Goal: Navigation & Orientation: Find specific page/section

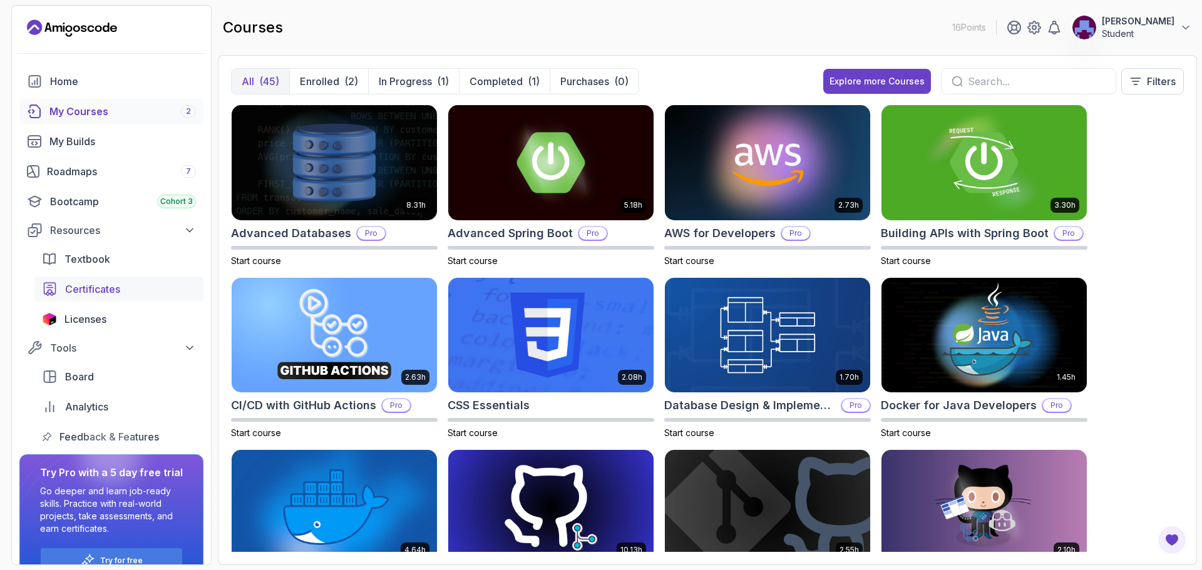
click at [118, 289] on span "Certificates" at bounding box center [92, 289] width 55 height 15
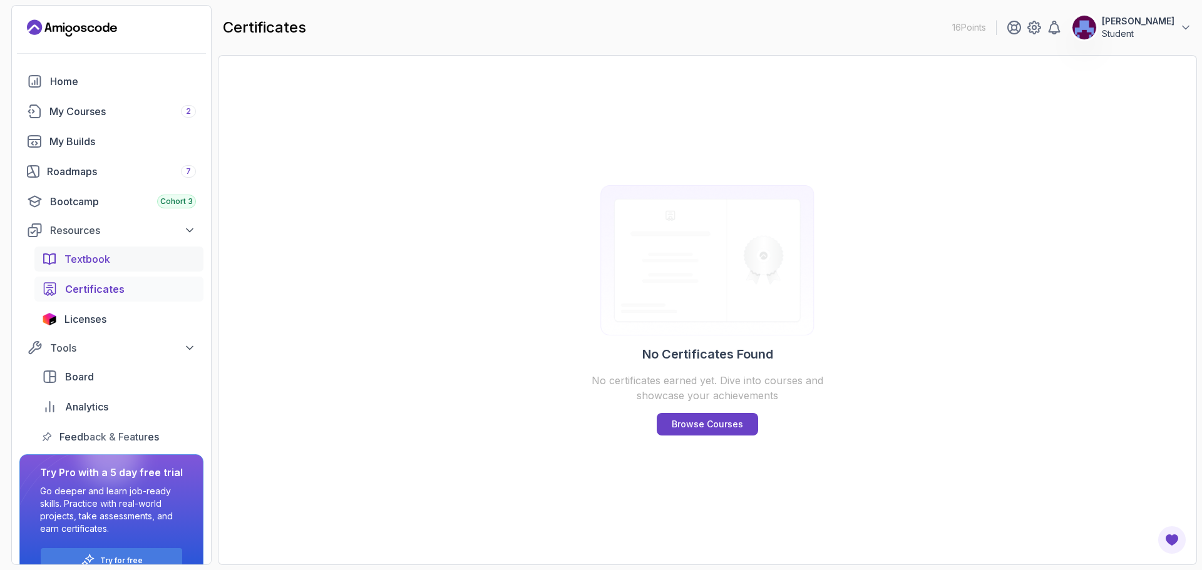
click at [115, 264] on div "Textbook" at bounding box center [129, 259] width 131 height 15
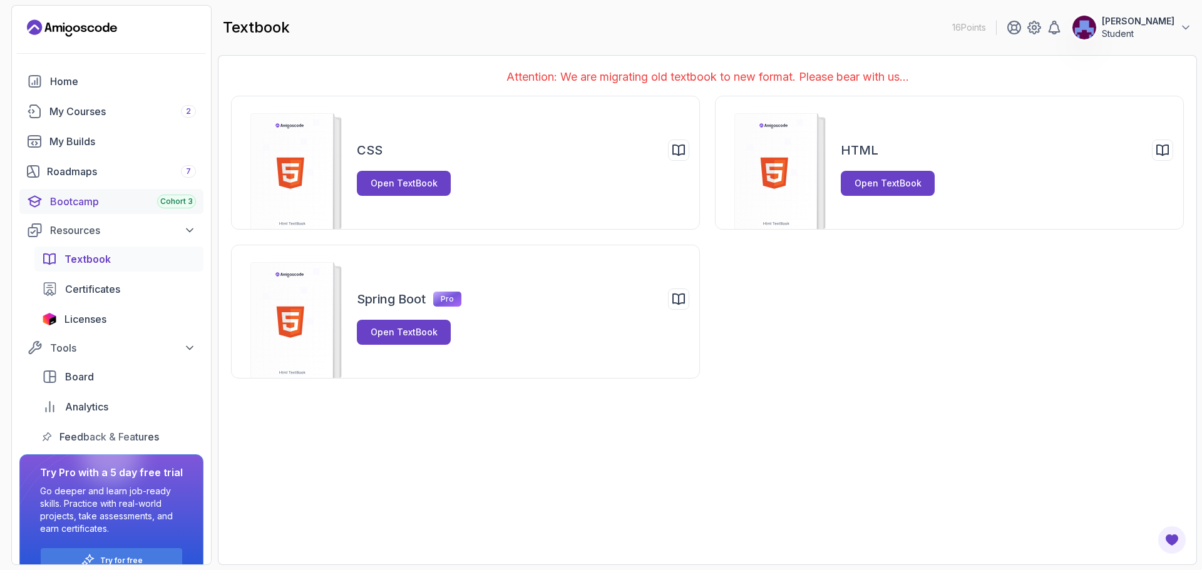
click at [130, 203] on div "Bootcamp Cohort 3" at bounding box center [123, 201] width 146 height 15
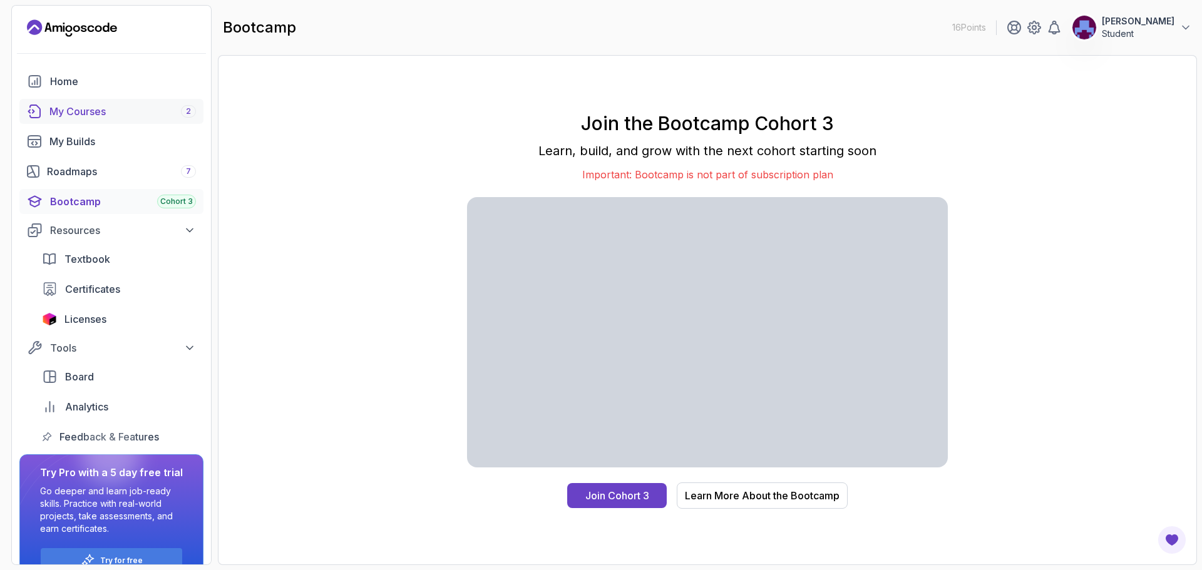
click at [68, 113] on div "My Courses 2" at bounding box center [122, 111] width 147 height 15
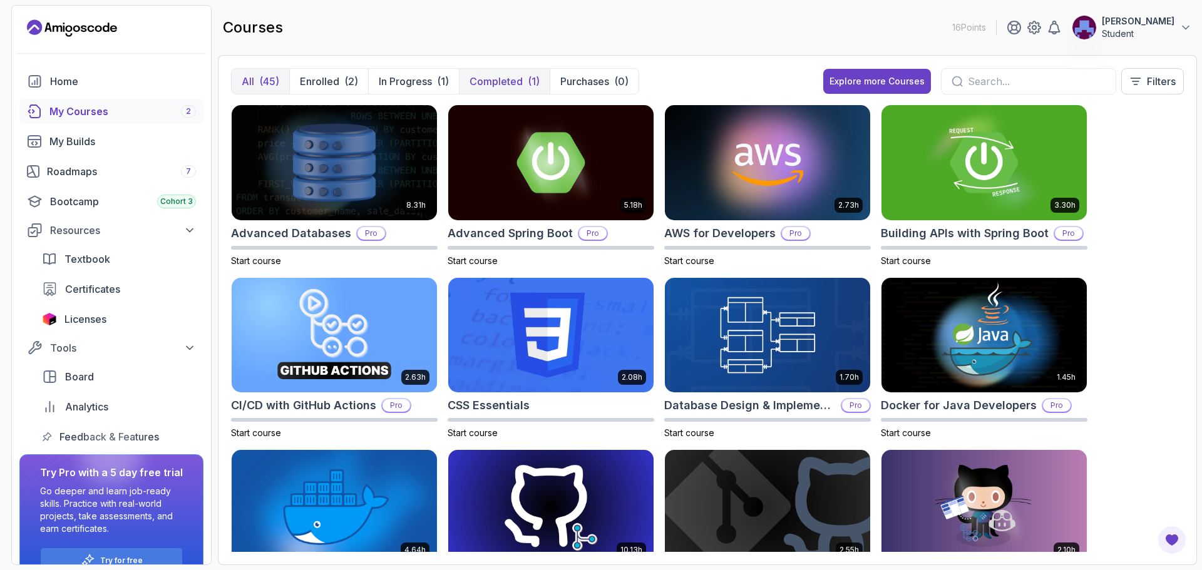
click at [498, 85] on p "Completed" at bounding box center [496, 81] width 53 height 15
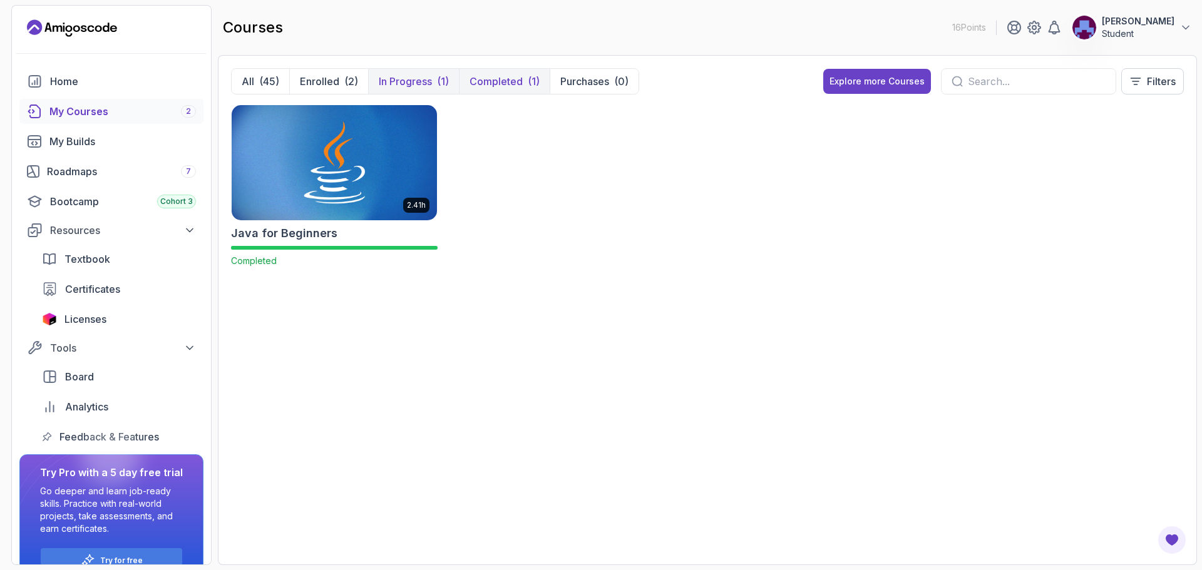
click at [408, 78] on p "In Progress" at bounding box center [405, 81] width 53 height 15
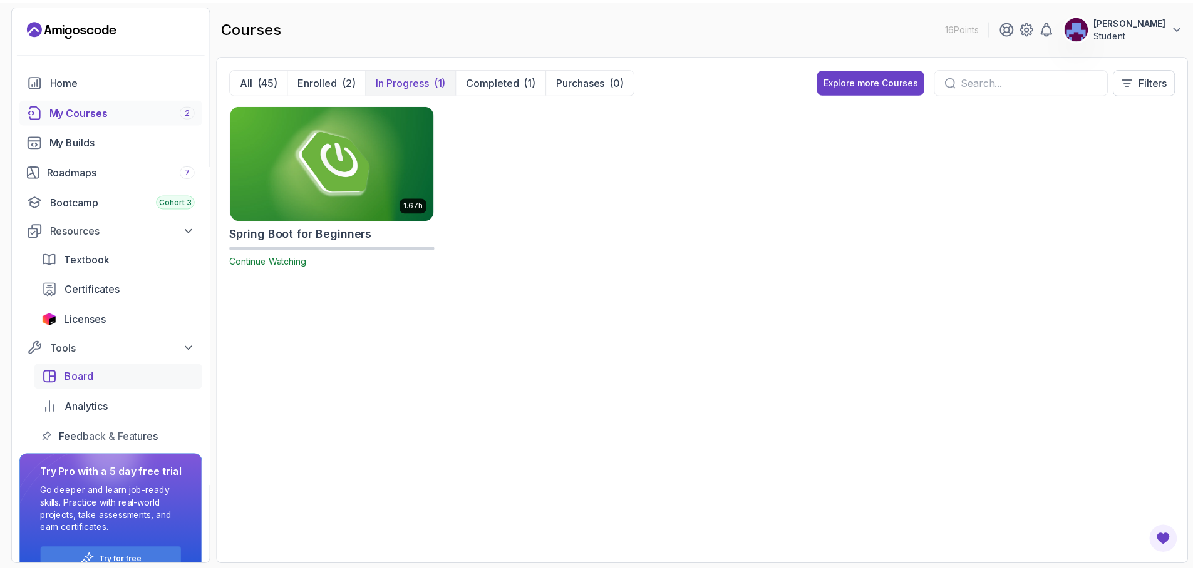
scroll to position [27, 0]
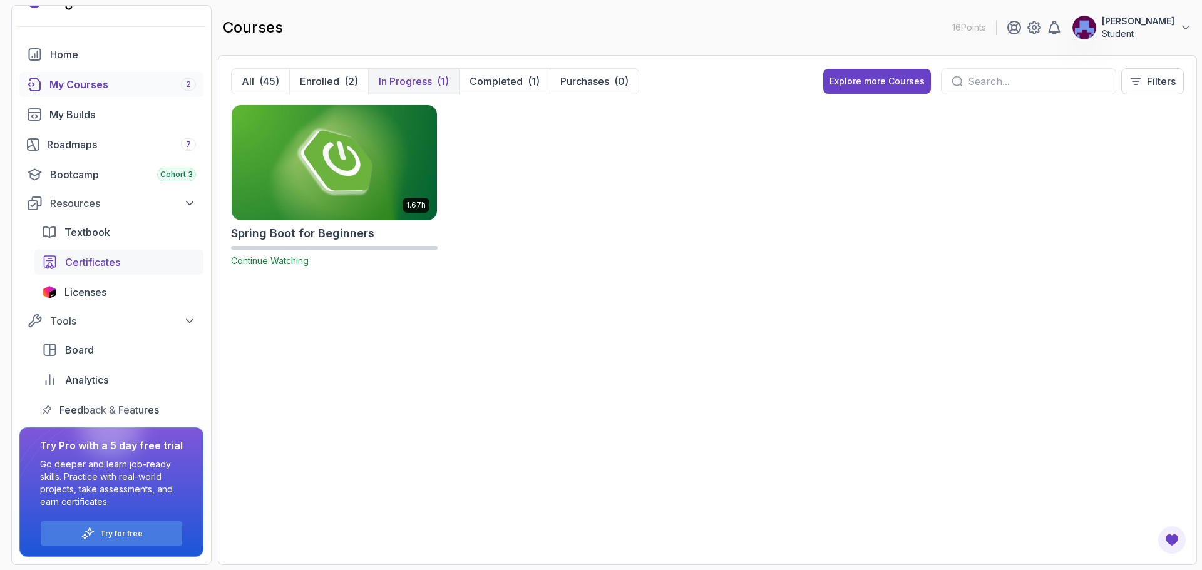
click at [128, 265] on div "Certificates" at bounding box center [130, 262] width 131 height 15
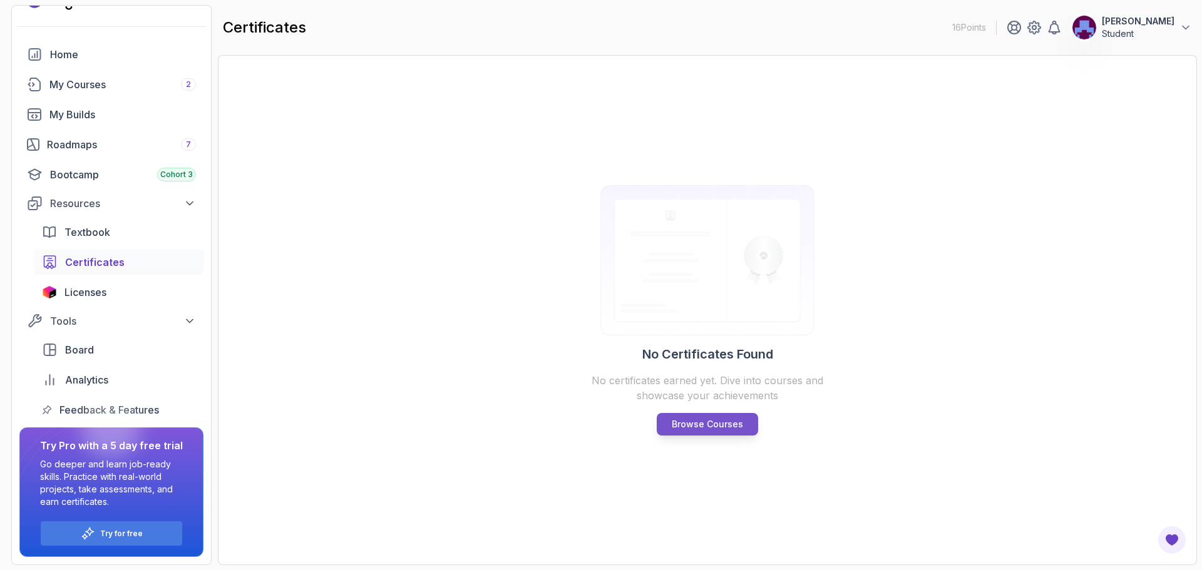
click at [720, 430] on p "Browse Courses" at bounding box center [707, 424] width 71 height 13
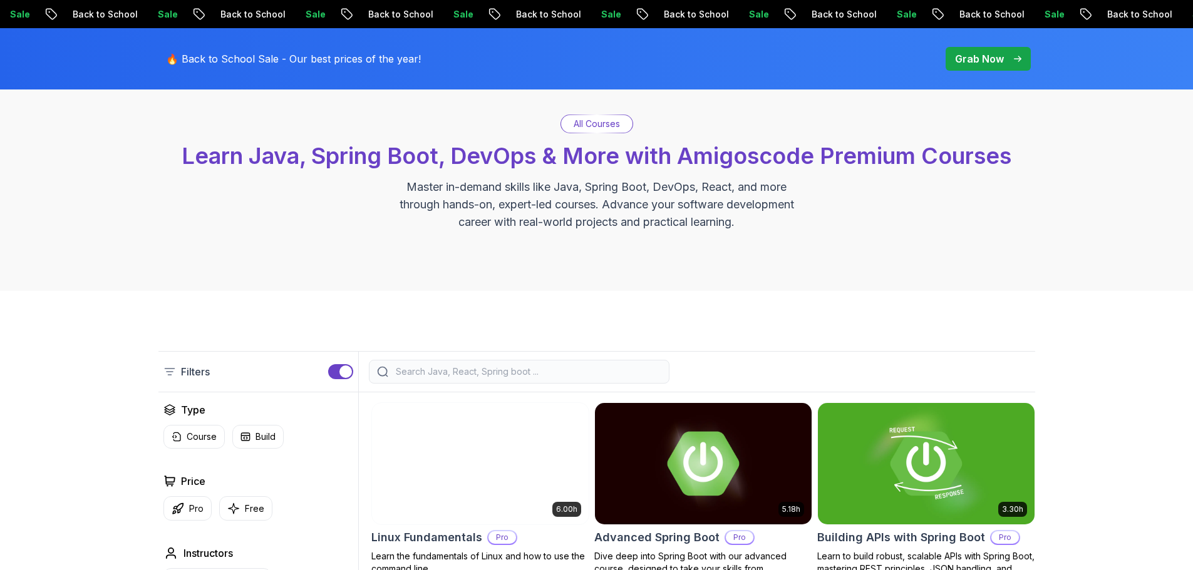
scroll to position [250, 0]
